Goal: Information Seeking & Learning: Find contact information

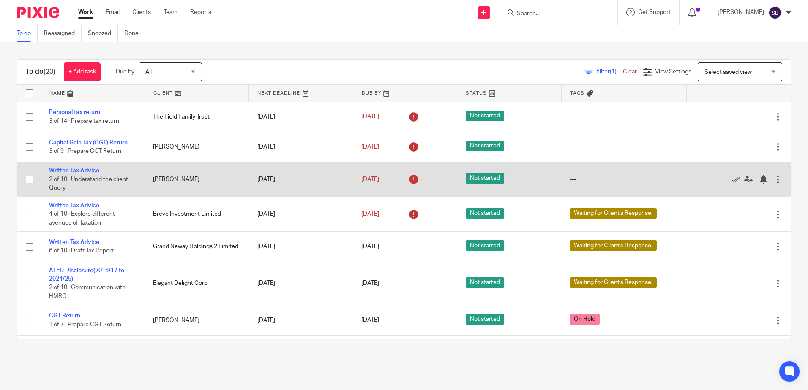
click at [74, 172] on link "Written Tax Advice" at bounding box center [74, 171] width 50 height 6
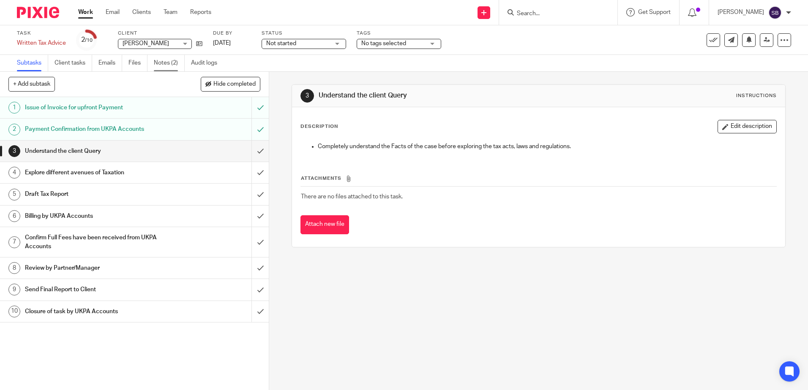
click at [167, 68] on link "Notes (2)" at bounding box center [169, 63] width 31 height 16
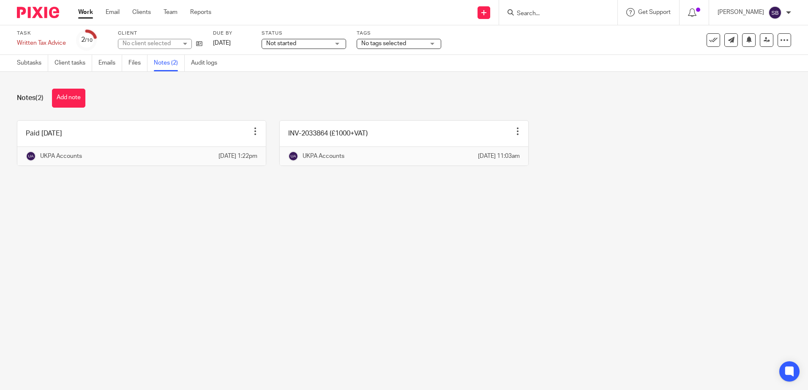
click at [291, 219] on main "Task Written Tax Advice Save Written Tax Advice 2 /10 Client No client selected…" at bounding box center [404, 195] width 808 height 390
click at [39, 14] on img at bounding box center [38, 12] width 42 height 11
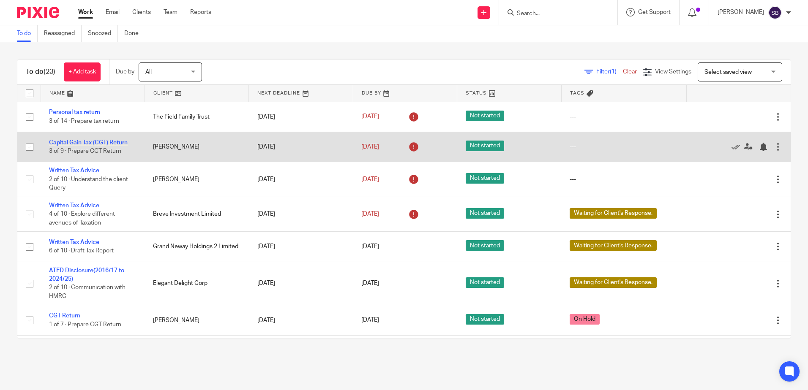
click at [94, 145] on link "Capital Gain Tax (CGT) Return" at bounding box center [88, 143] width 79 height 6
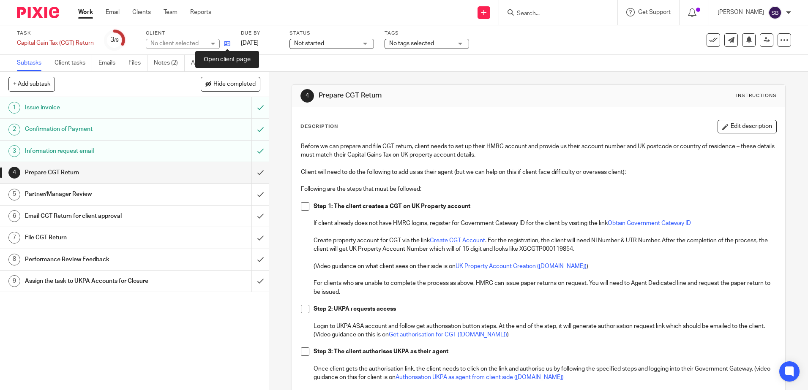
click at [228, 44] on icon at bounding box center [227, 44] width 6 height 6
click at [553, 13] on input "Search" at bounding box center [554, 14] width 76 height 8
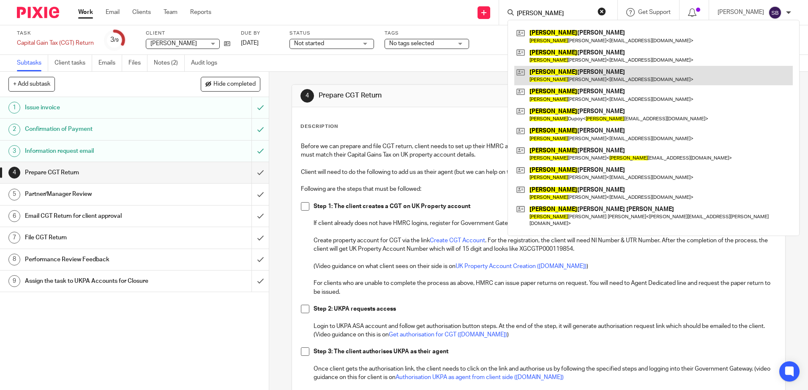
type input "richard"
click at [589, 74] on link at bounding box center [653, 75] width 278 height 19
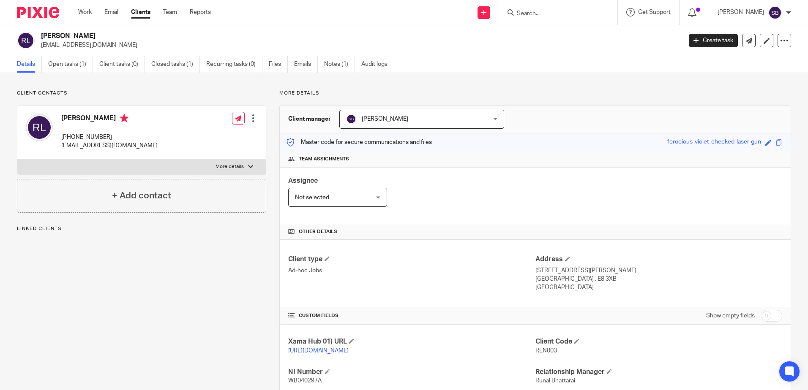
click at [563, 280] on p "[GEOGRAPHIC_DATA] , E8 3XB" at bounding box center [658, 279] width 247 height 8
drag, startPoint x: 563, startPoint y: 280, endPoint x: 577, endPoint y: 277, distance: 13.8
click at [577, 277] on p "London , E8 3XB" at bounding box center [658, 279] width 247 height 8
copy p "E8 3XB"
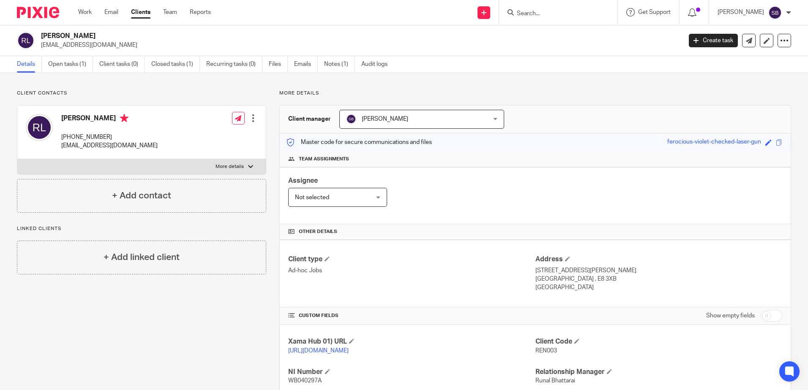
click at [227, 93] on p "Client contacts" at bounding box center [141, 93] width 249 height 7
drag, startPoint x: 284, startPoint y: 93, endPoint x: 329, endPoint y: 99, distance: 45.1
click at [329, 99] on div "More details Client manager Susan Basnet Susan Basnet Aarshika Awale Aayush Nir…" at bounding box center [528, 290] width 525 height 400
click at [325, 96] on p "More details" at bounding box center [535, 93] width 512 height 7
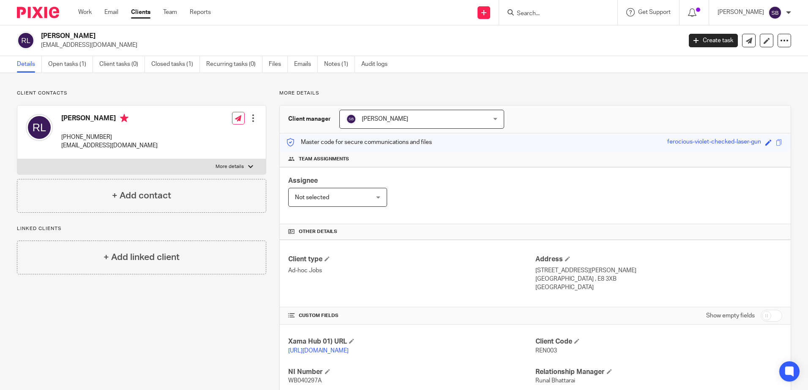
click at [325, 96] on p "More details" at bounding box center [535, 93] width 512 height 7
click at [324, 96] on p "More details" at bounding box center [535, 93] width 512 height 7
drag, startPoint x: 324, startPoint y: 96, endPoint x: 319, endPoint y: 96, distance: 5.5
click at [319, 96] on p "More details" at bounding box center [535, 93] width 512 height 7
click at [117, 87] on div "Client contacts Ren Bernard Larocque +44 7764 524101 familydocuments2024@hotmai…" at bounding box center [404, 290] width 808 height 434
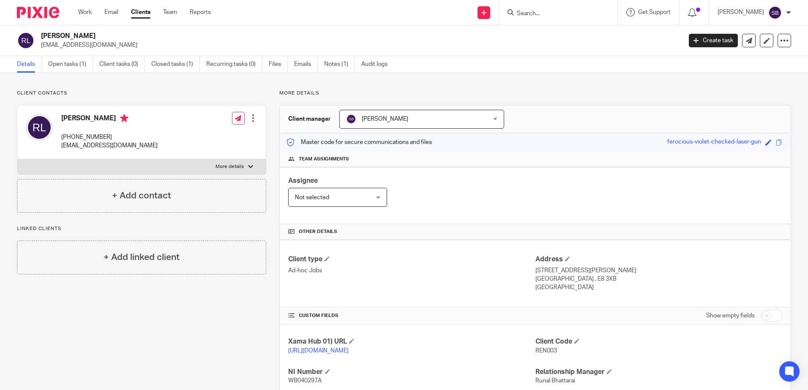
click at [117, 87] on div "Client contacts Ren Bernard Larocque +44 7764 524101 familydocuments2024@hotmai…" at bounding box center [404, 290] width 808 height 434
drag, startPoint x: 557, startPoint y: 278, endPoint x: 533, endPoint y: 278, distance: 23.7
click at [535, 278] on p "HP4 1LR" at bounding box center [658, 279] width 247 height 8
copy p "HP4 1LR"
click at [80, 65] on link "Open tasks (1)" at bounding box center [70, 64] width 45 height 16
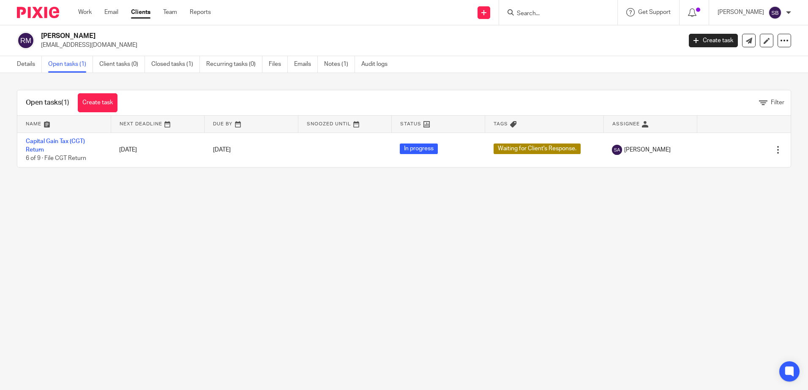
click at [27, 11] on img at bounding box center [38, 12] width 42 height 11
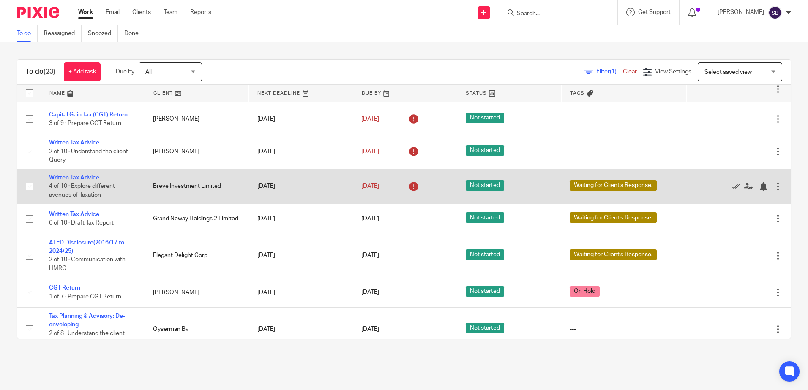
scroll to position [42, 0]
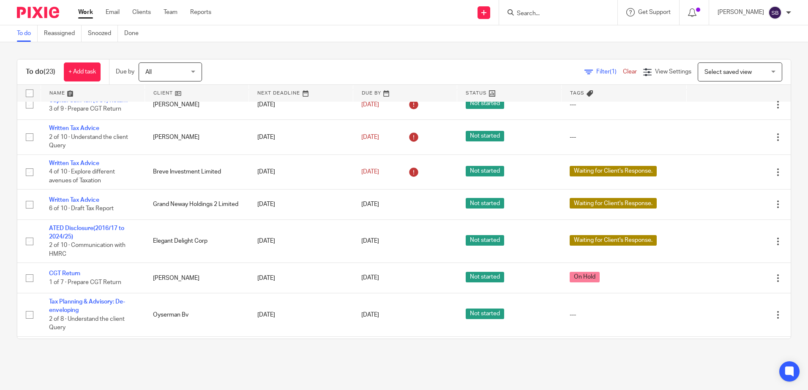
click at [461, 38] on div "To do Reassigned Snoozed Done" at bounding box center [404, 33] width 808 height 17
